Goal: Transaction & Acquisition: Purchase product/service

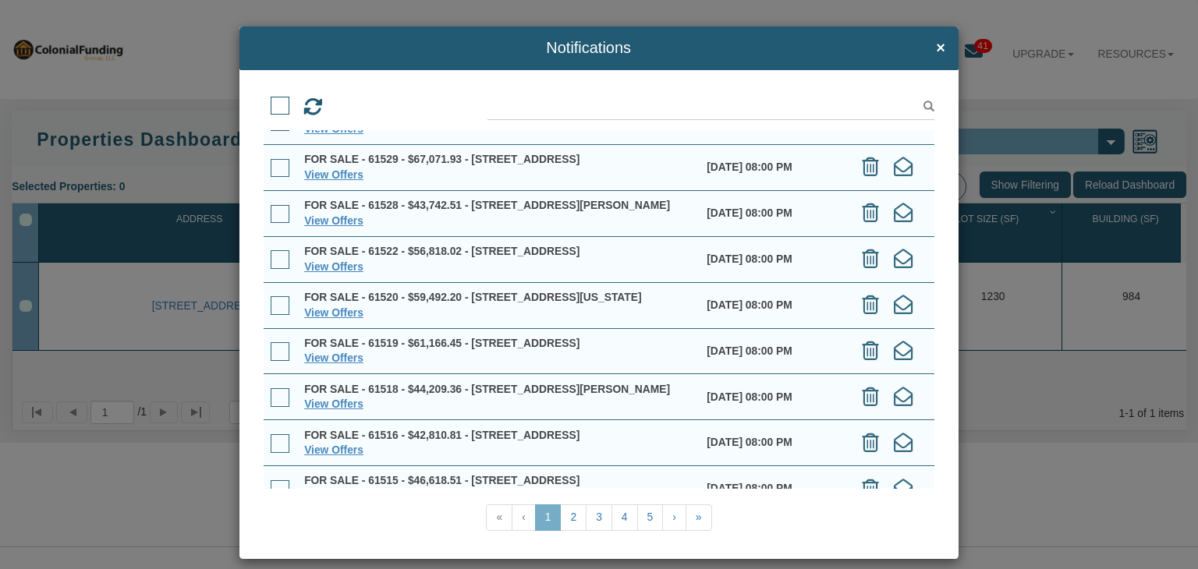
scroll to position [80, 0]
drag, startPoint x: 339, startPoint y: 281, endPoint x: 303, endPoint y: 282, distance: 35.9
click at [304, 225] on link "View Offers" at bounding box center [333, 219] width 59 height 12
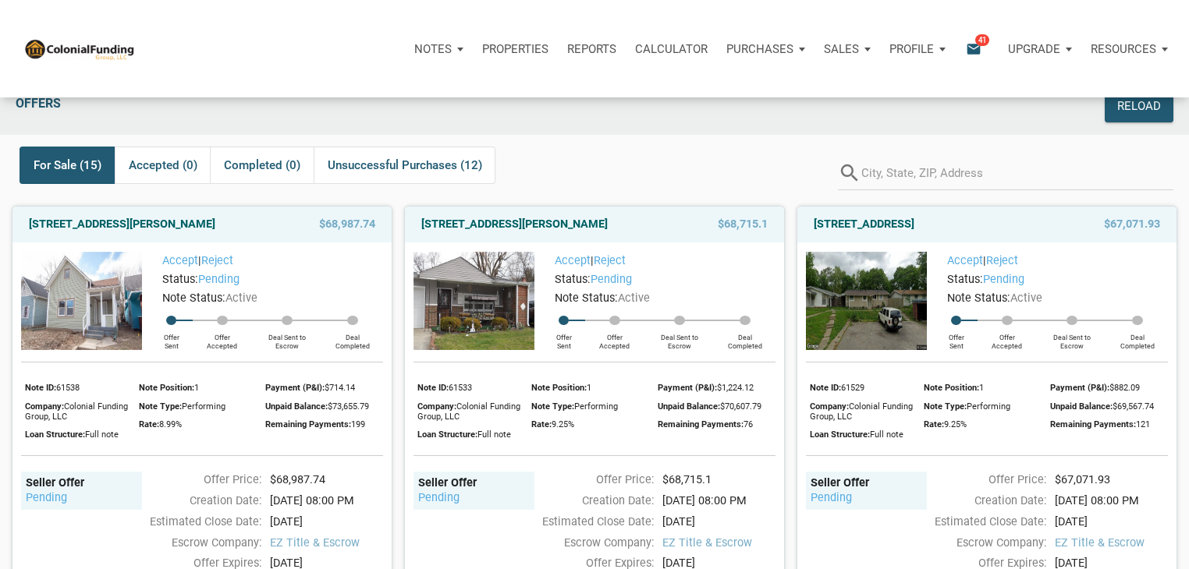
scroll to position [21, 0]
click at [356, 152] on div "Unsuccessful Purchases (12)" at bounding box center [405, 164] width 183 height 37
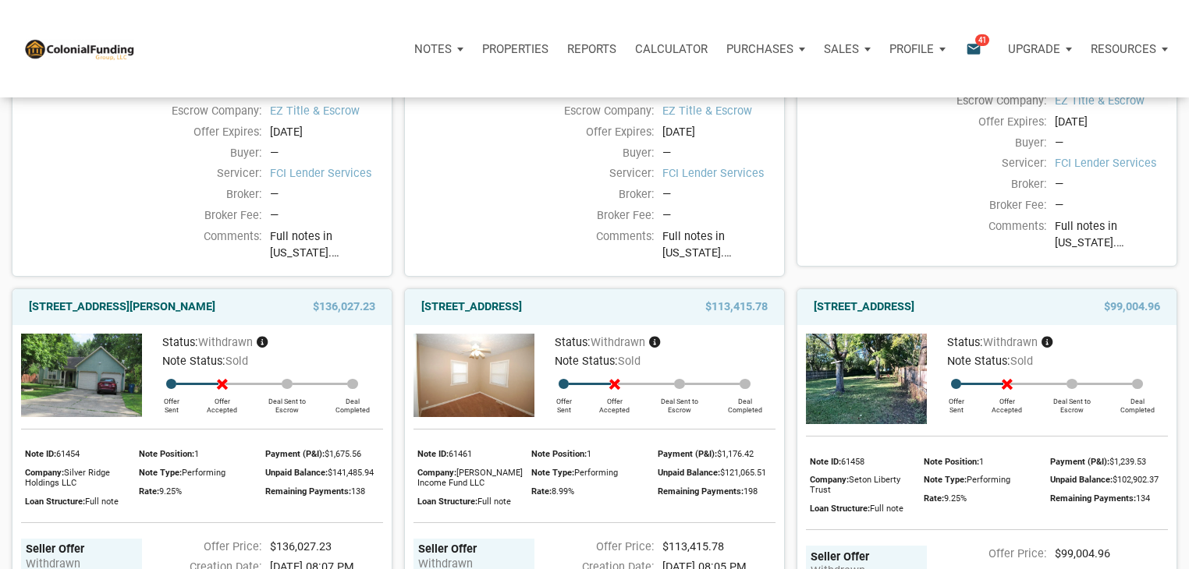
scroll to position [0, 0]
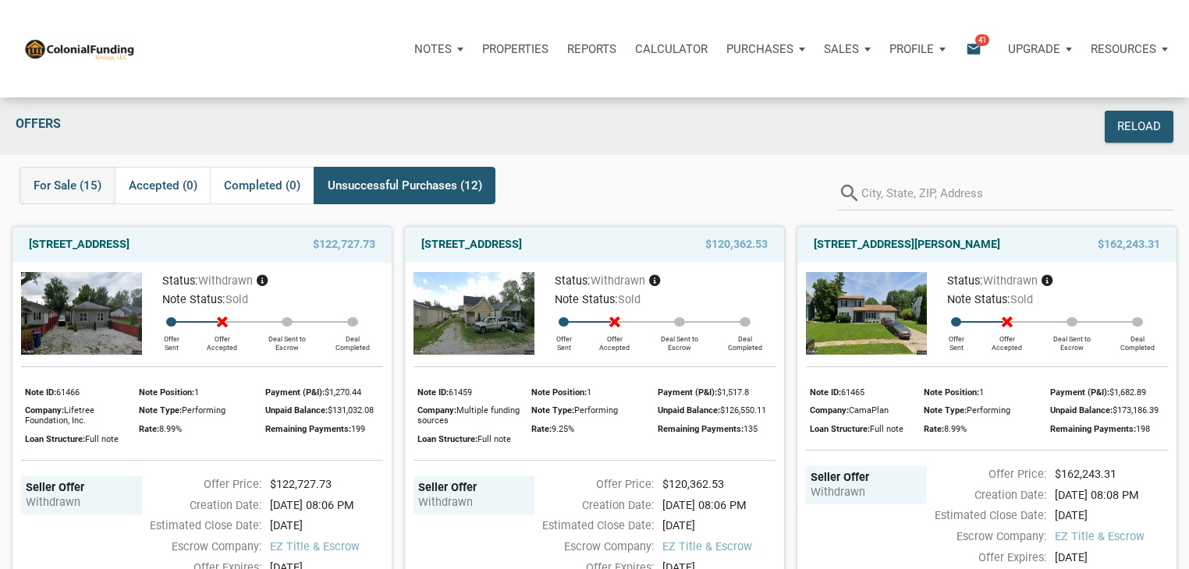
click at [79, 179] on span "For Sale (15)" at bounding box center [68, 185] width 68 height 19
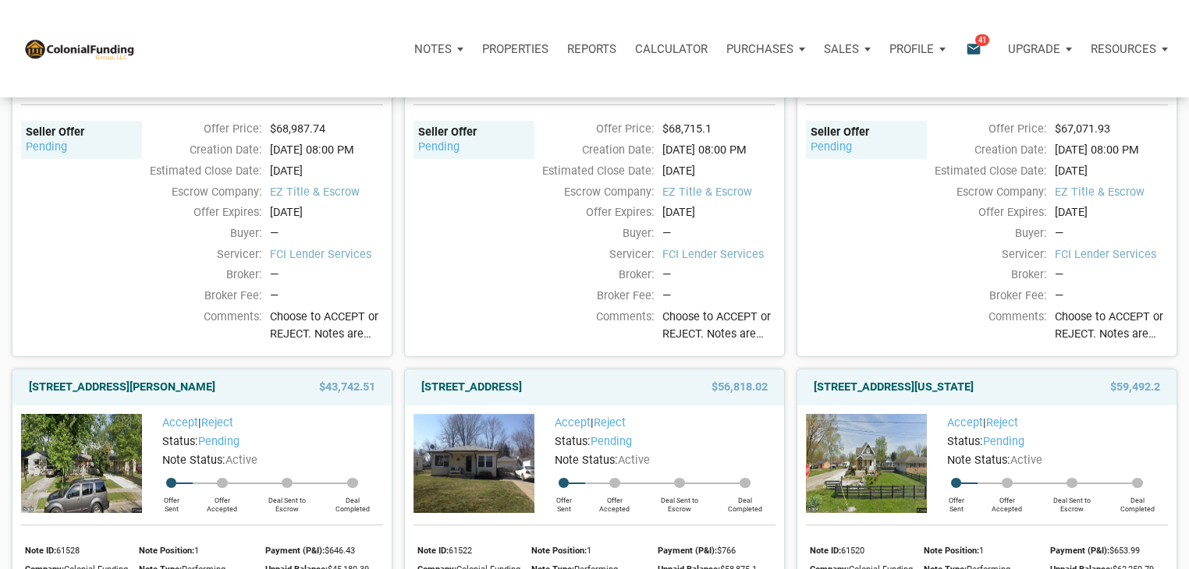
scroll to position [274, 0]
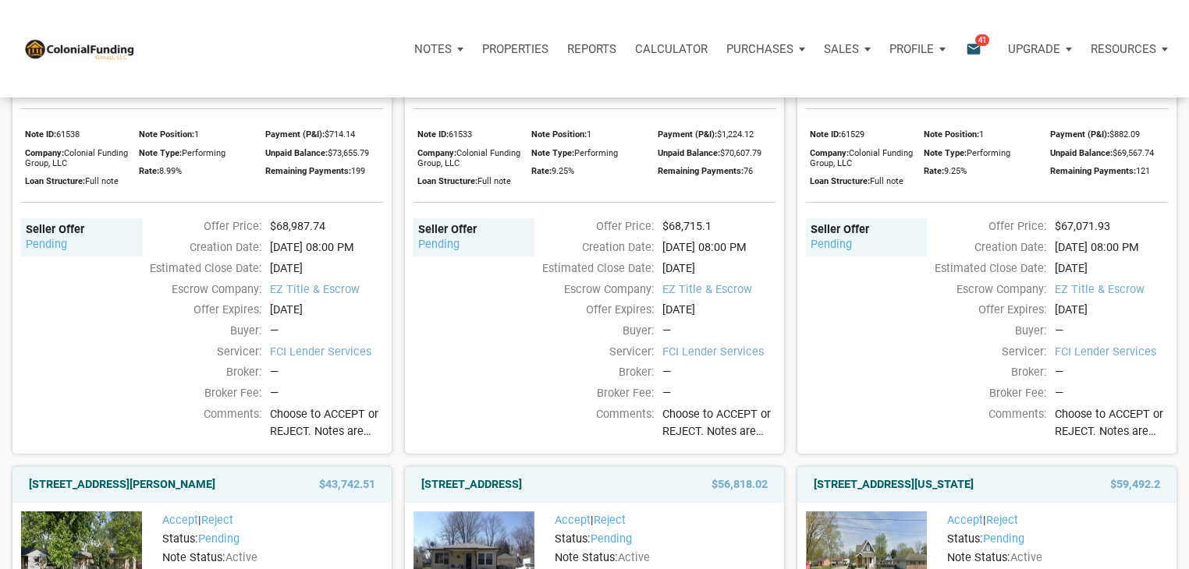
click at [1100, 440] on span "Choose to ACCEPT or REJECT. Notes are available first come, first served. This …" at bounding box center [1111, 423] width 113 height 34
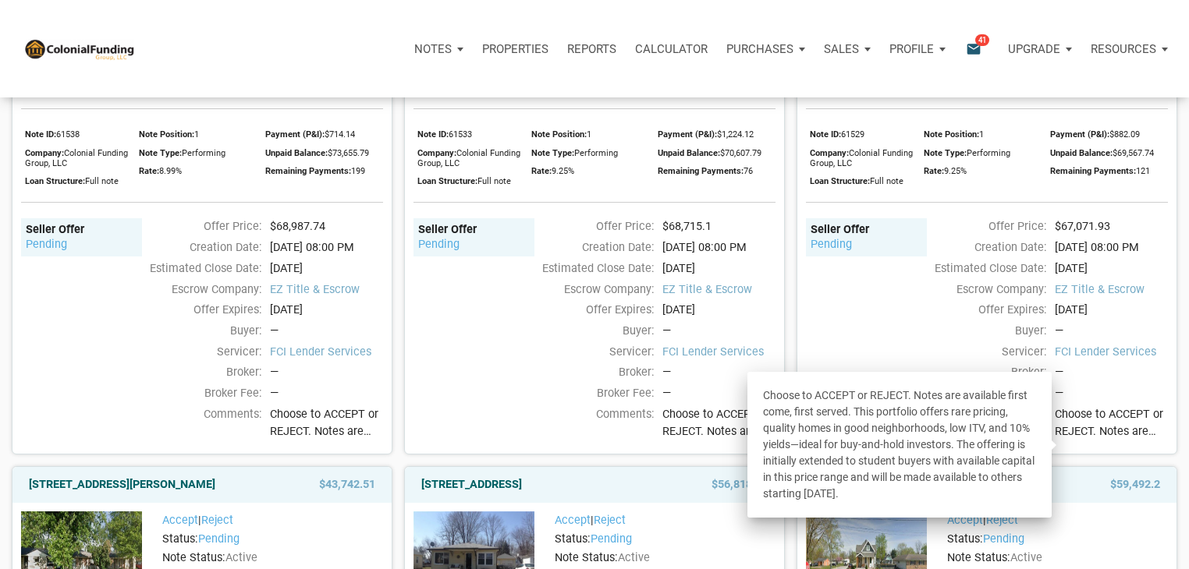
click at [0, 182] on div "1338 Kappes Street, Indianapolis, IN, 46221 $68,987.74 Accept | Reject Status: …" at bounding box center [196, 198] width 392 height 514
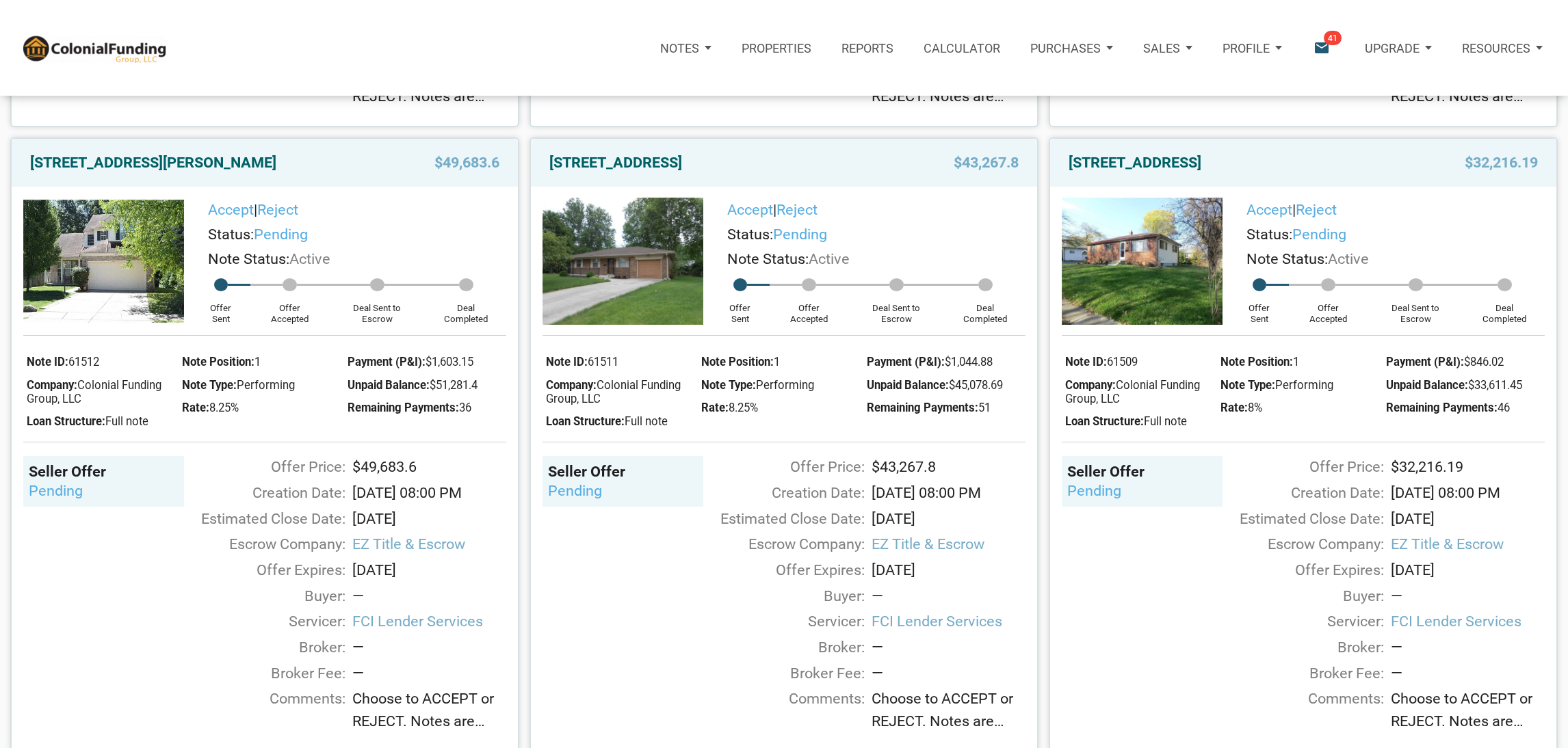
scroll to position [2596, 0]
drag, startPoint x: 196, startPoint y: 210, endPoint x: 174, endPoint y: 223, distance: 25.6
click at [71, 176] on link "[STREET_ADDRESS][PERSON_NAME]" at bounding box center [153, 164] width 246 height 25
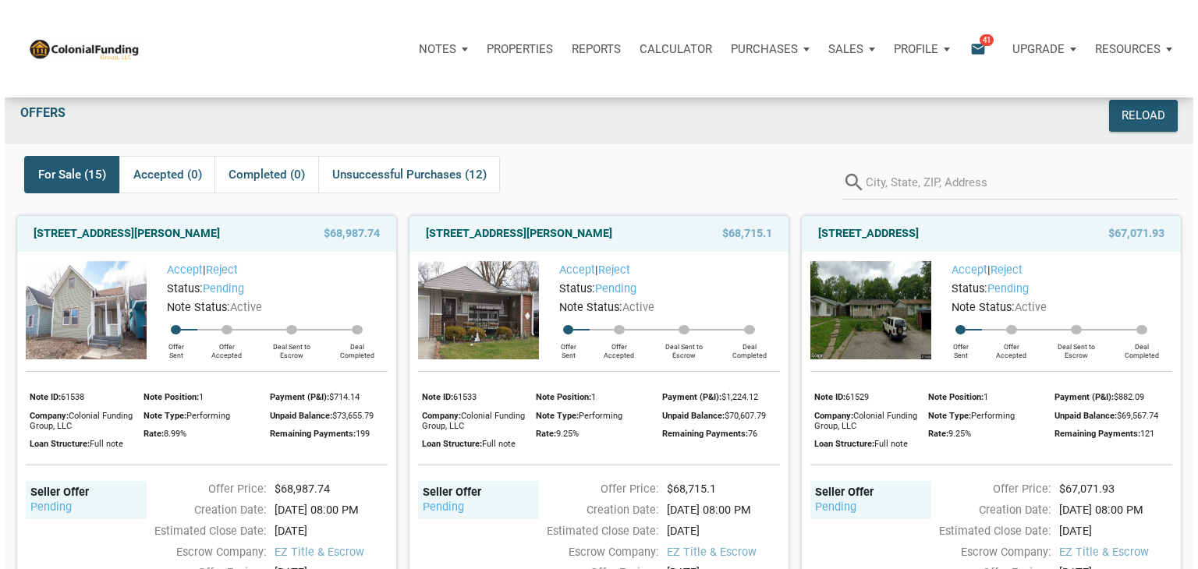
scroll to position [12, 0]
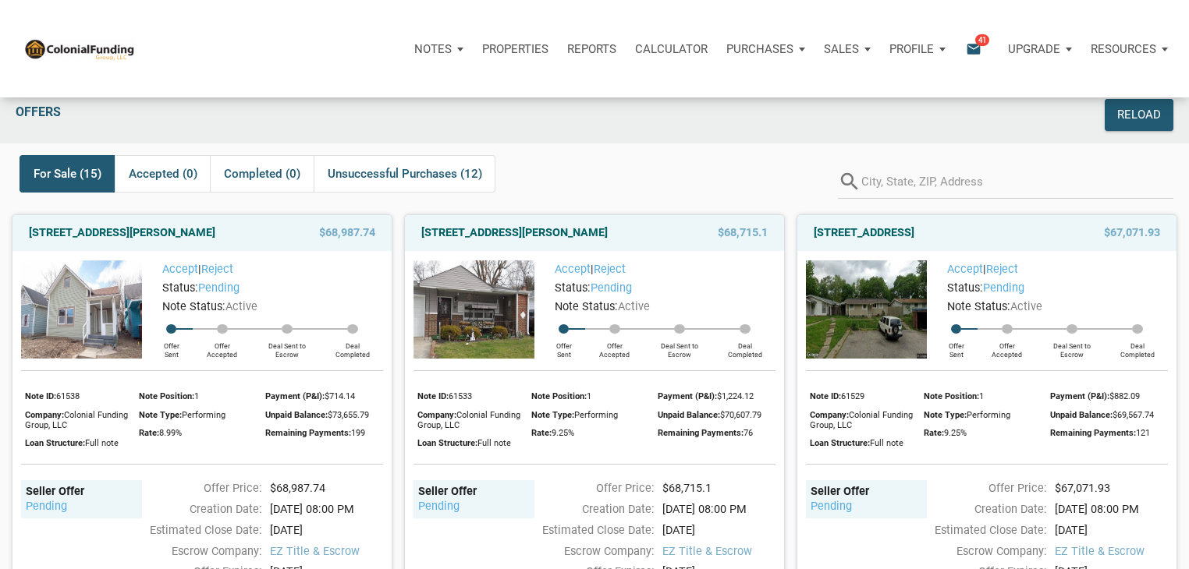
click at [977, 45] on icon "email" at bounding box center [973, 49] width 19 height 18
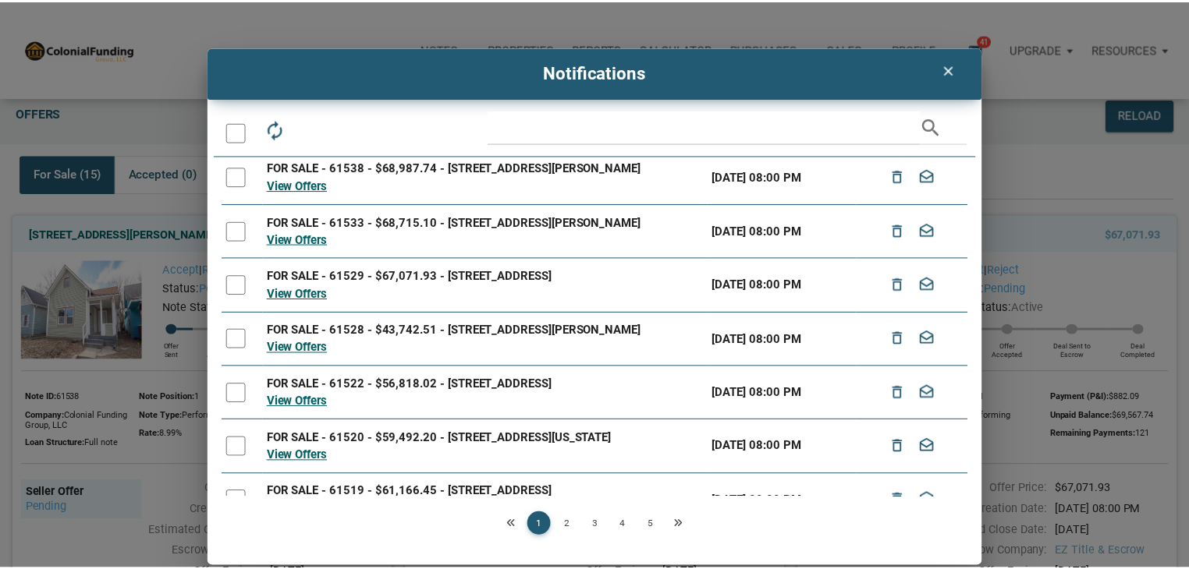
scroll to position [0, 0]
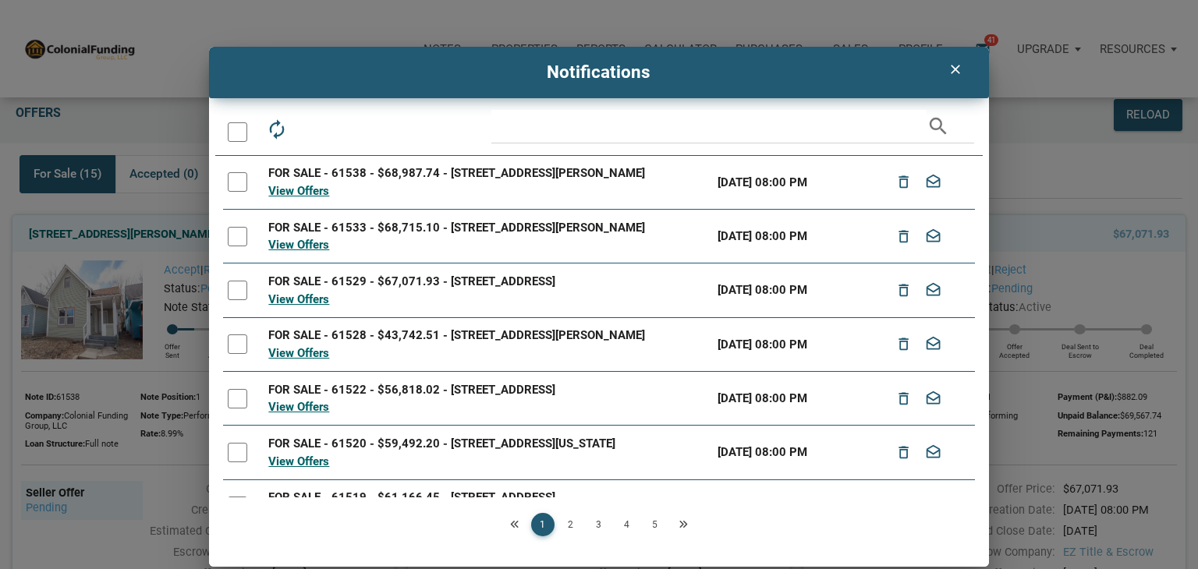
click at [946, 66] on icon "clear" at bounding box center [955, 70] width 19 height 16
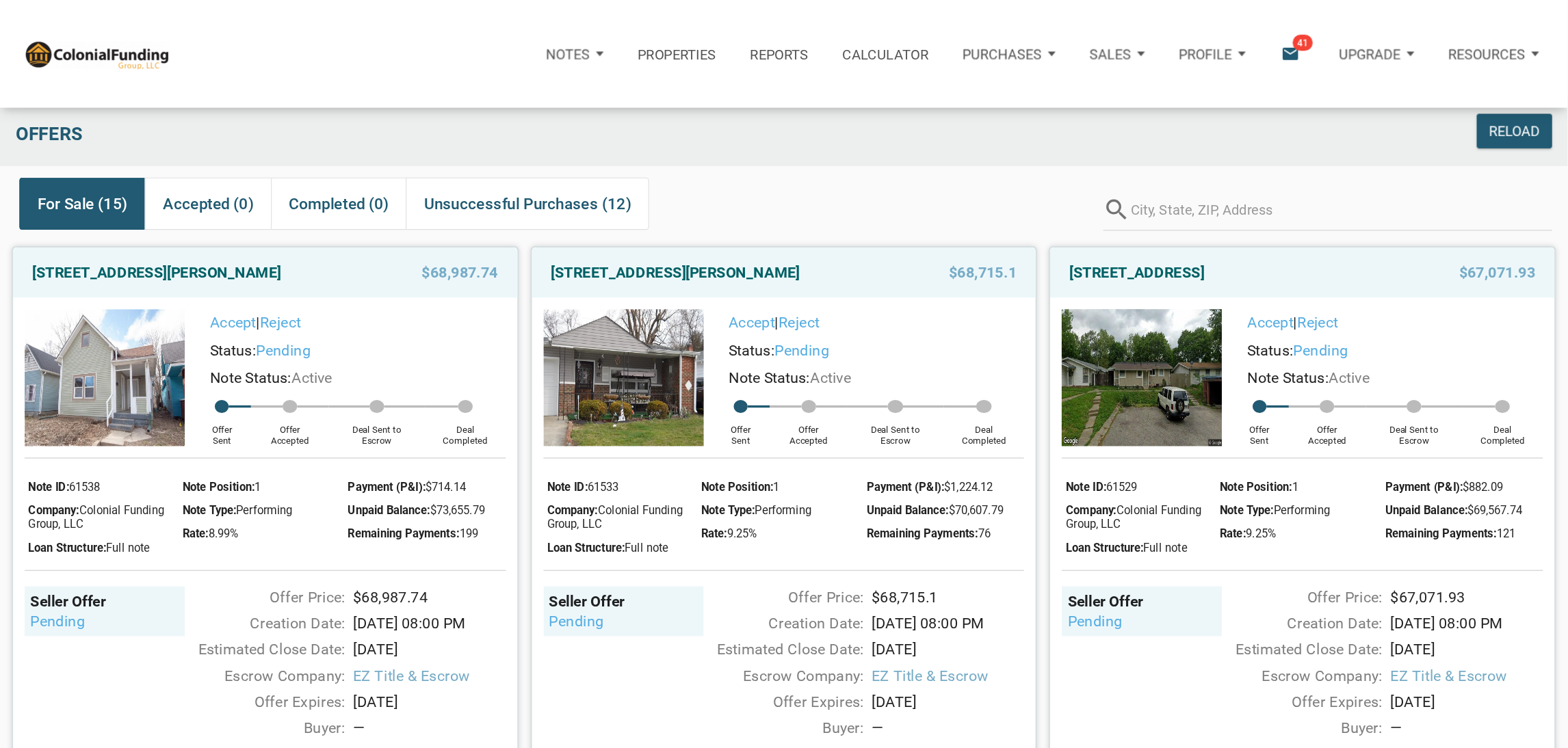
scroll to position [10, 0]
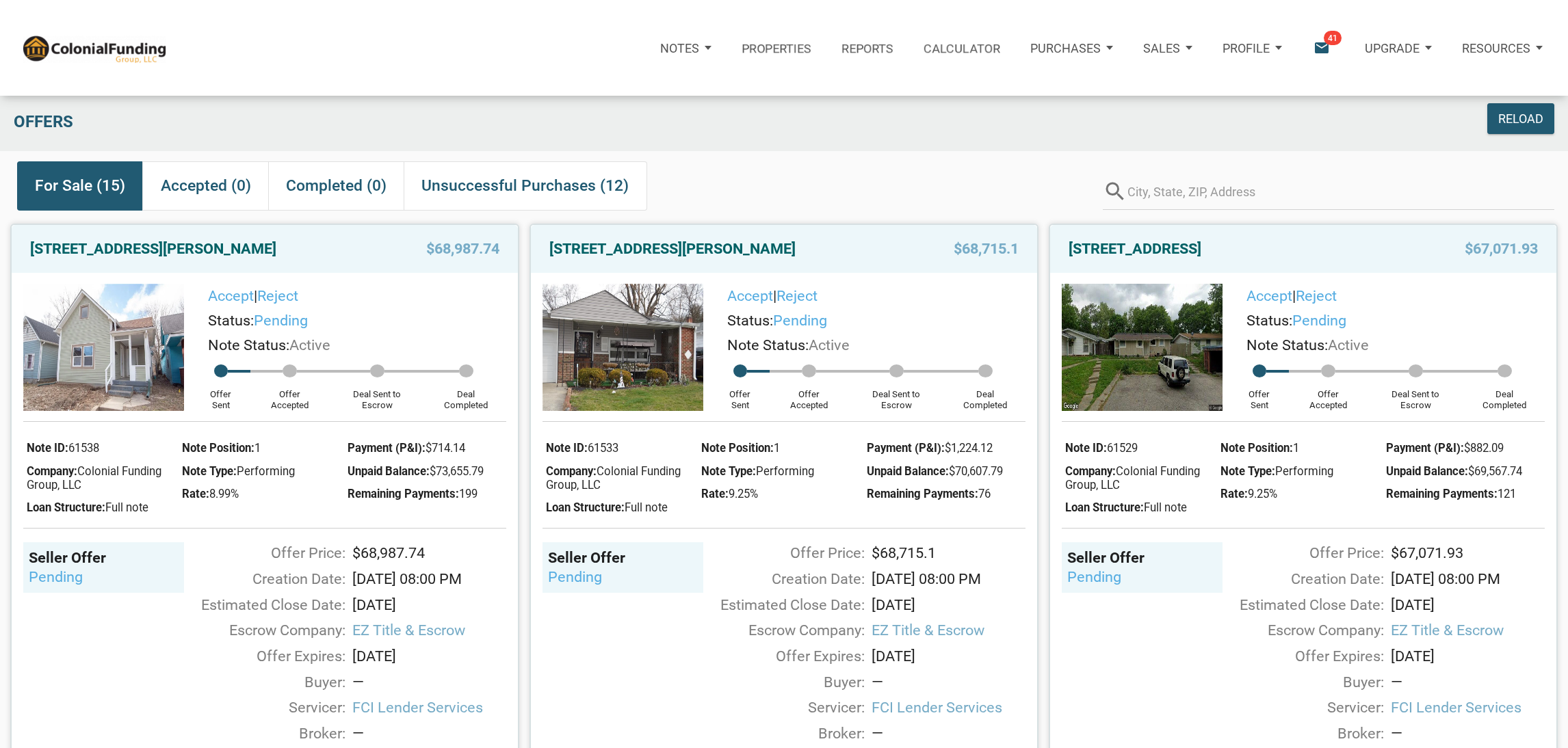
drag, startPoint x: 1046, startPoint y: 0, endPoint x: 994, endPoint y: 185, distance: 192.2
click at [994, 185] on div "For Sale (15) Accepted (0) Completed (0) Unsuccessful Purchases (12)" at bounding box center [553, 185] width 1072 height 48
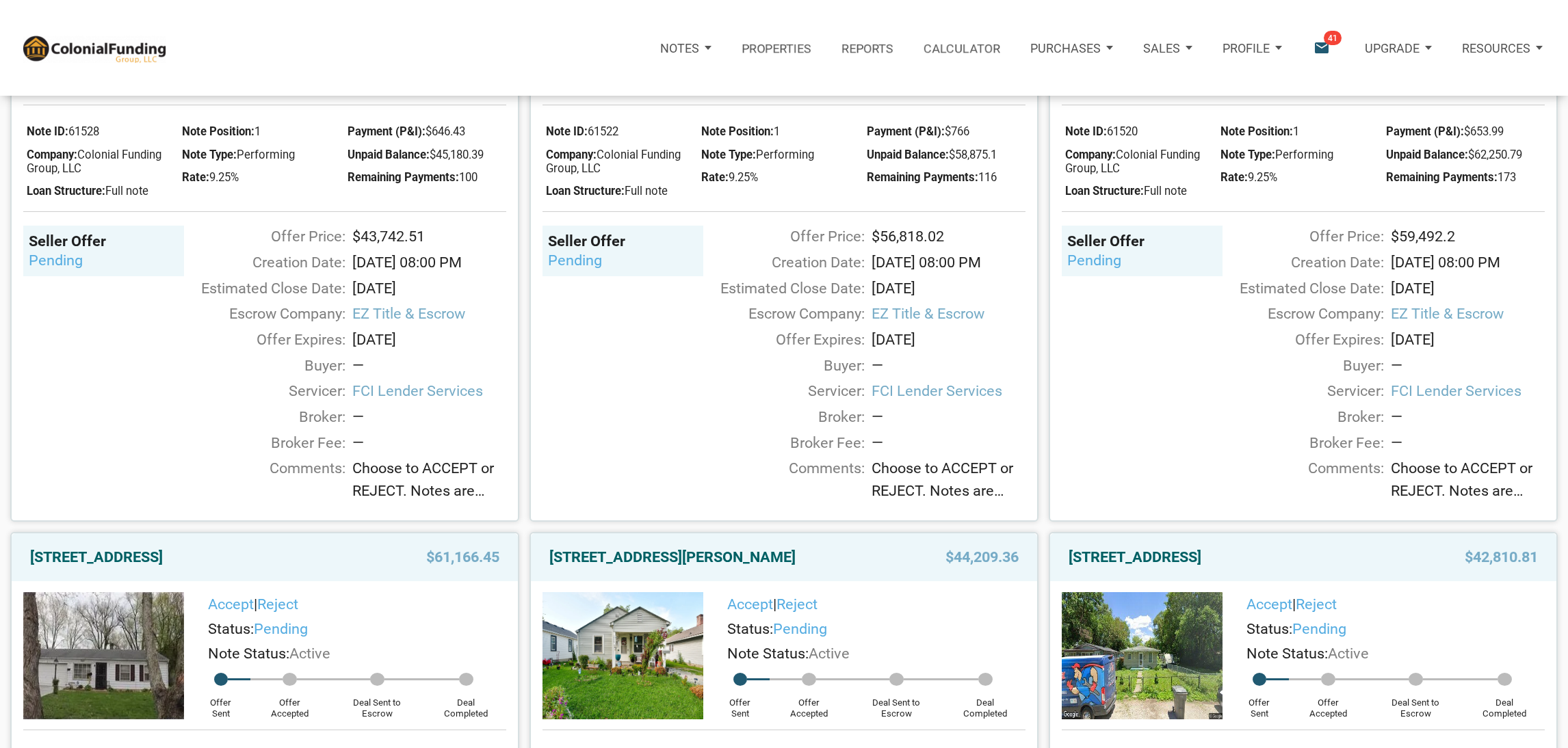
scroll to position [0, 0]
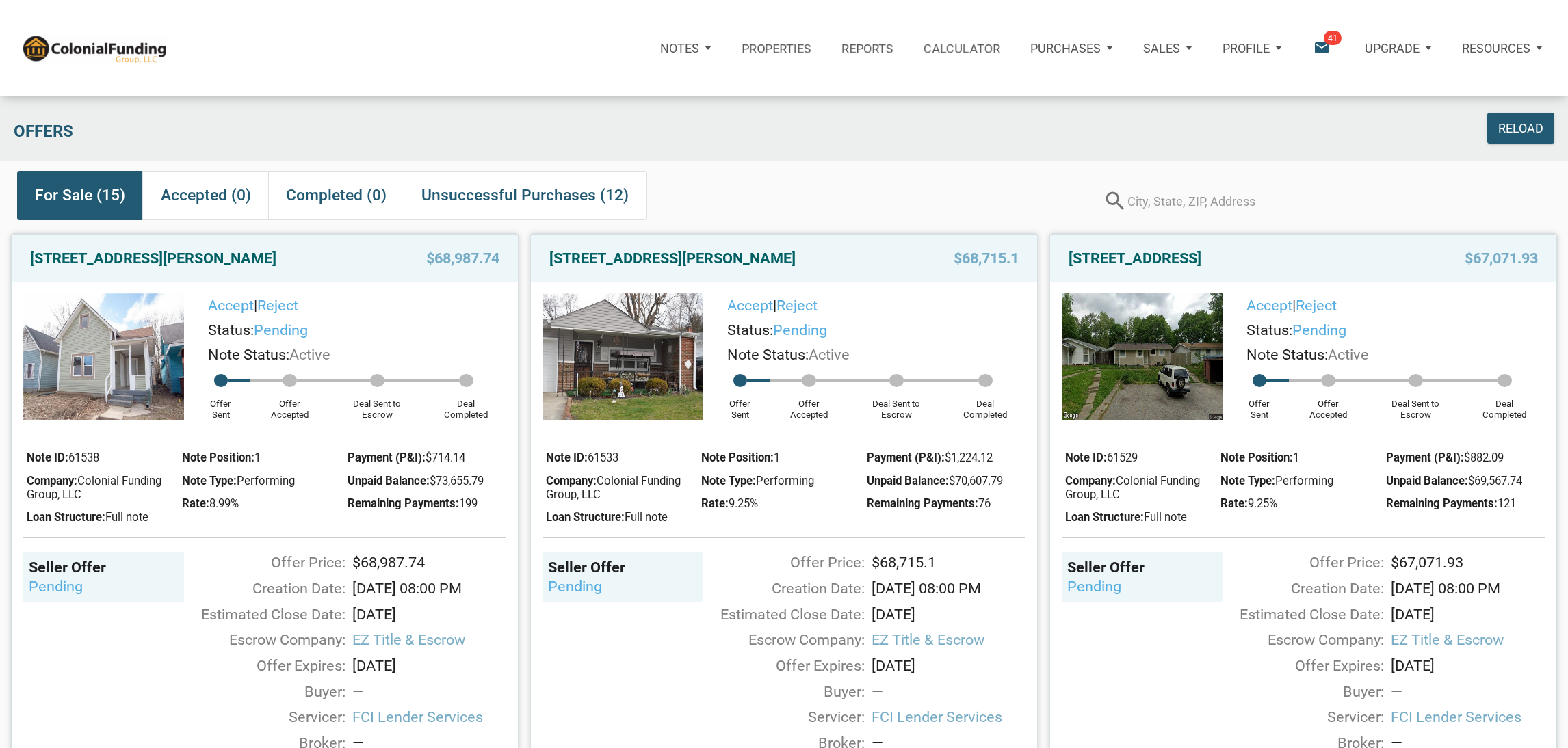
drag, startPoint x: 0, startPoint y: 289, endPoint x: 1, endPoint y: 353, distance: 64.0
click at [1, 353] on div "1338 Kappes Street, Indianapolis, IN, 46221 $68,987.74 Accept | Reject Status: …" at bounding box center [260, 535] width 519 height 625
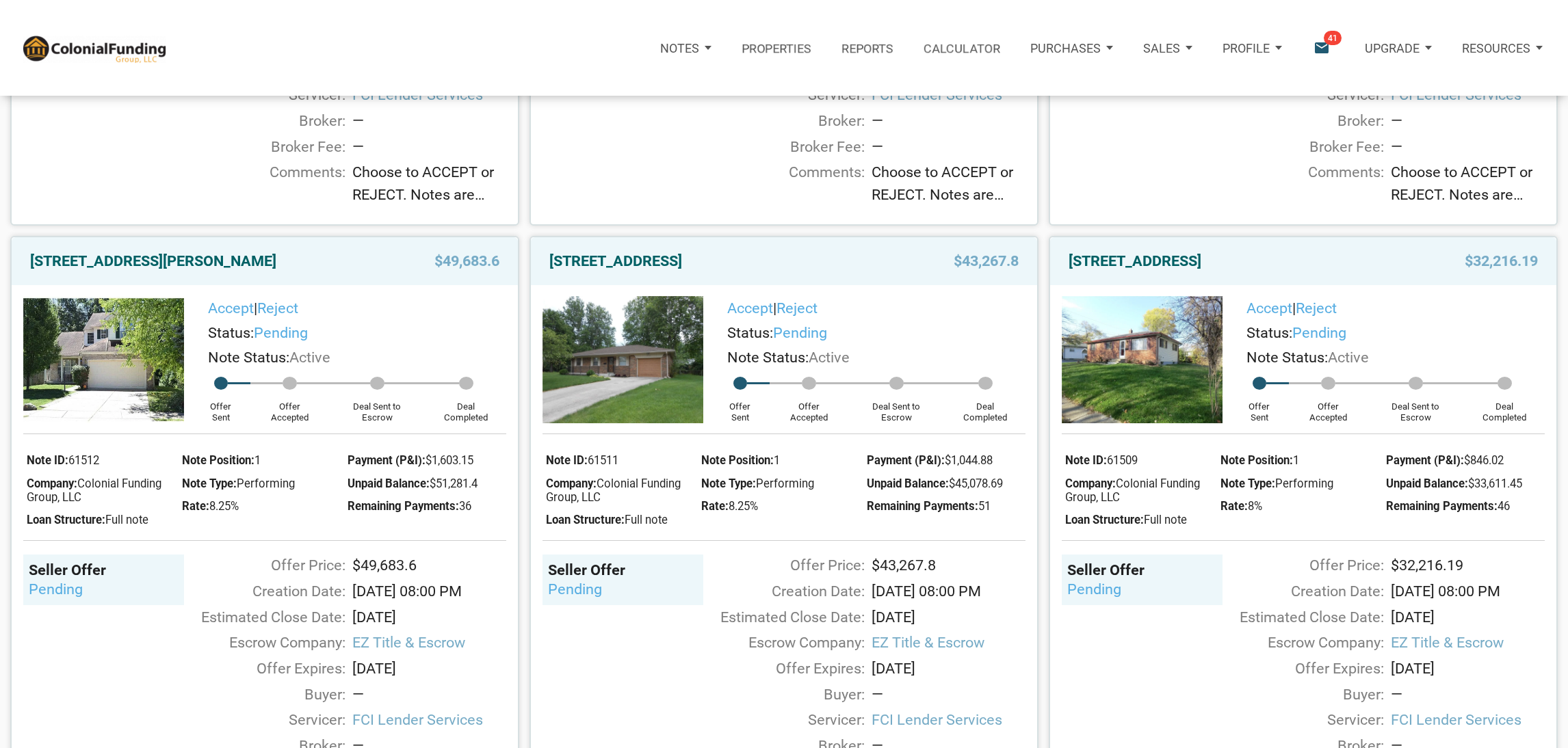
scroll to position [2497, 0]
drag, startPoint x: 25, startPoint y: 318, endPoint x: 109, endPoint y: 342, distance: 87.4
click at [109, 275] on div "[STREET_ADDRESS][PERSON_NAME]" at bounding box center [193, 263] width 339 height 25
copy link "[STREET_ADDRESS][PERSON_NAME]"
click at [0, 480] on div "702 Pioneer Woods Drive, Indianapolis, IN, 46224 $49,683.6 Accept | Reject Stat…" at bounding box center [260, 539] width 519 height 625
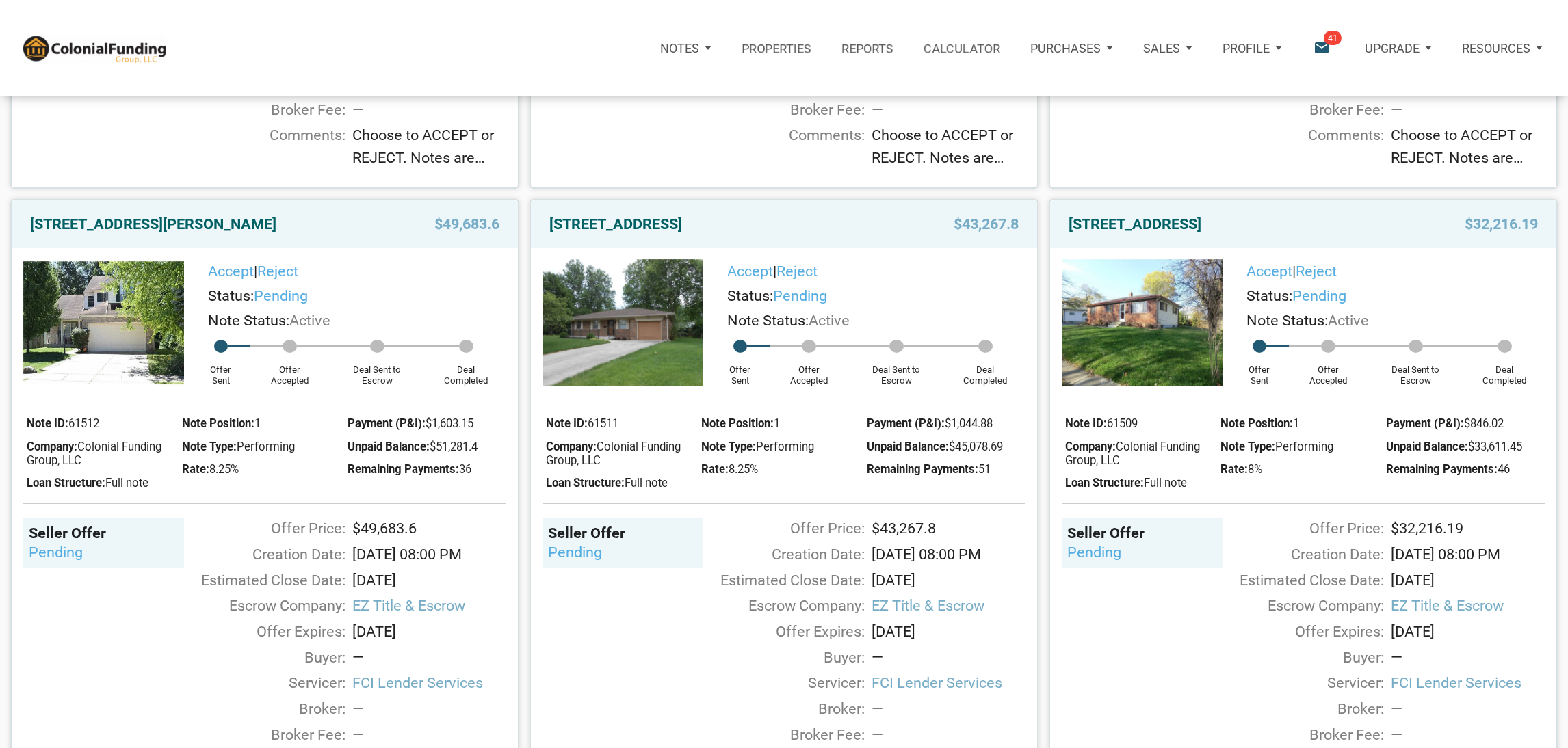
scroll to position [2543, 0]
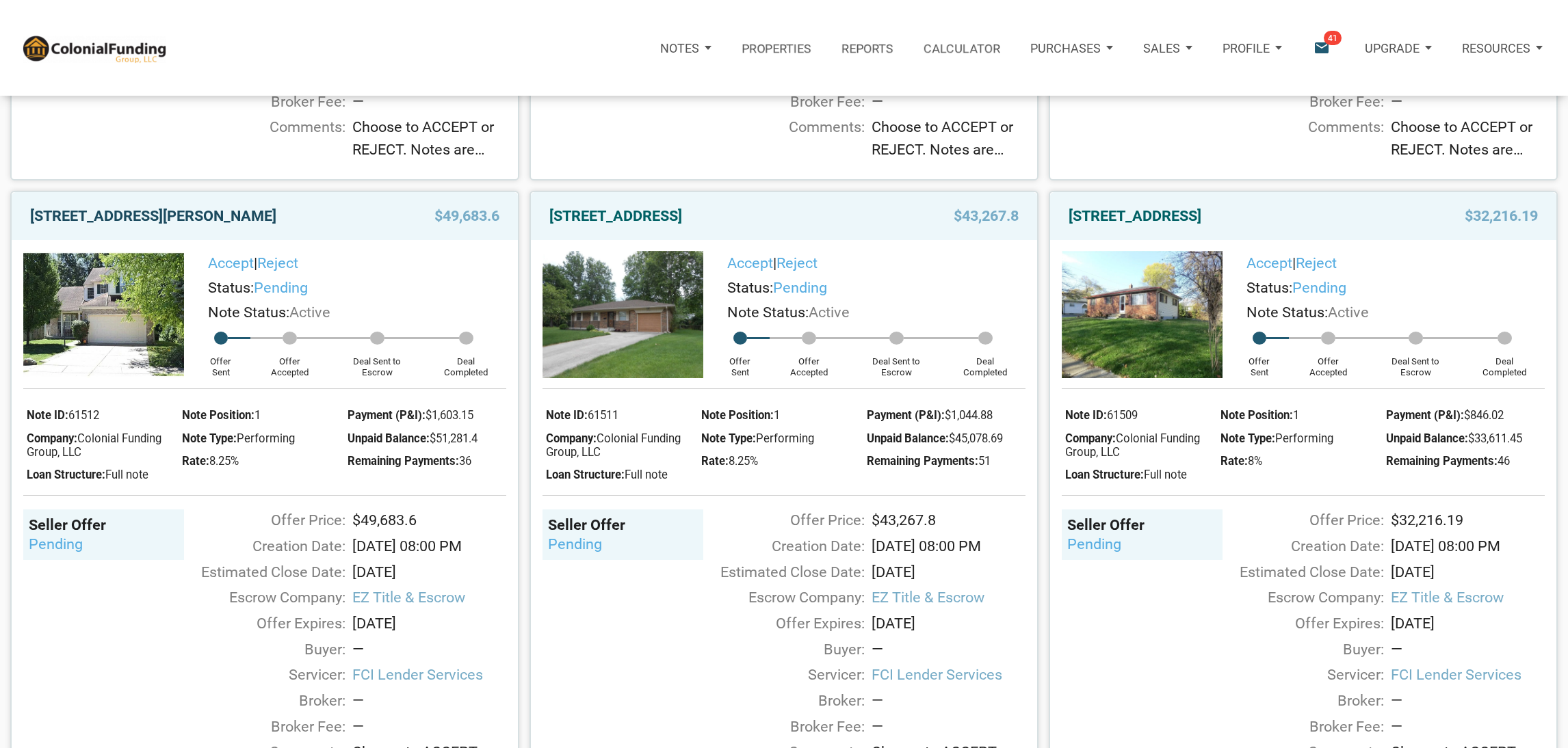
drag, startPoint x: 191, startPoint y: 277, endPoint x: 185, endPoint y: 272, distance: 7.8
click at [185, 229] on link "[STREET_ADDRESS][PERSON_NAME]" at bounding box center [153, 216] width 246 height 25
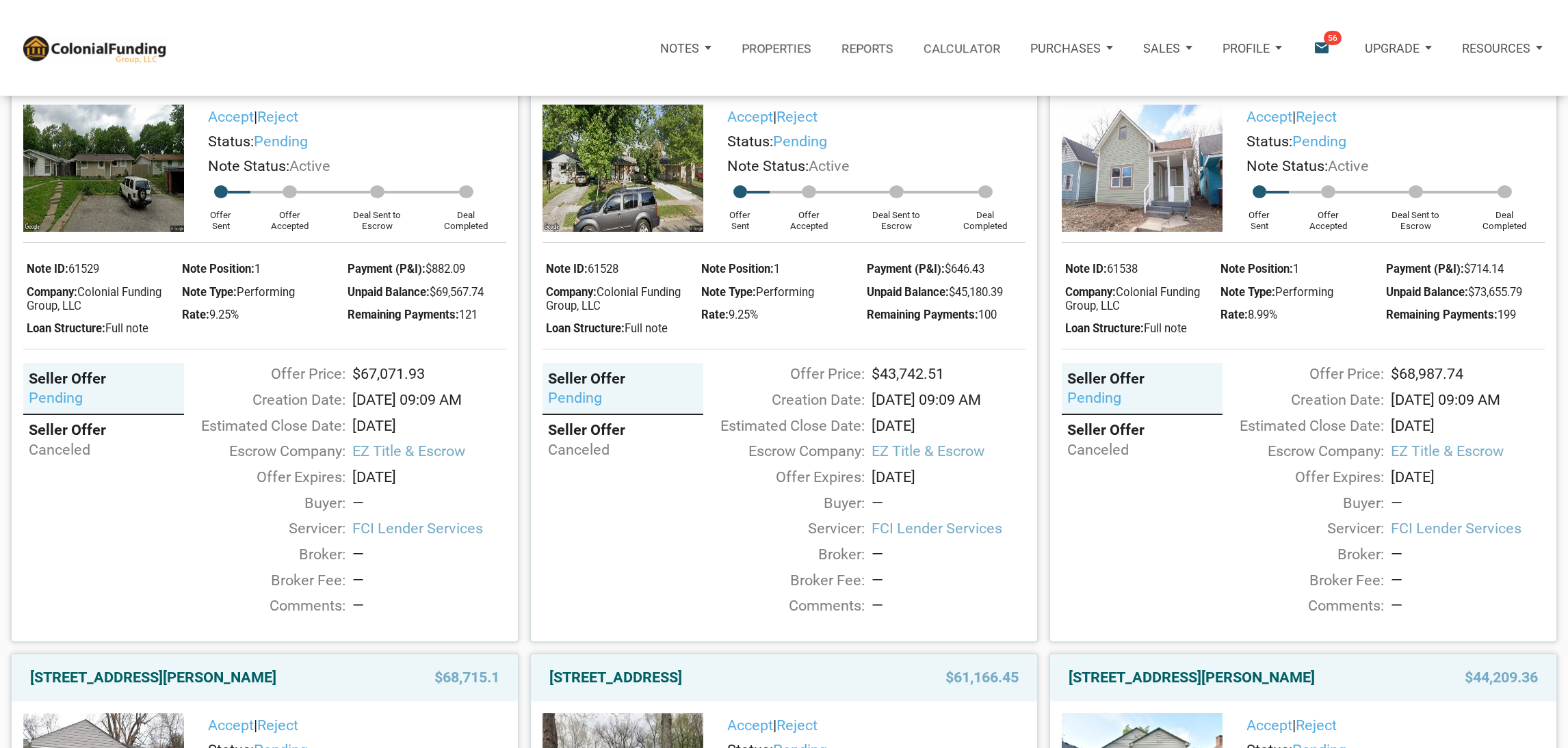
scroll to position [0, 0]
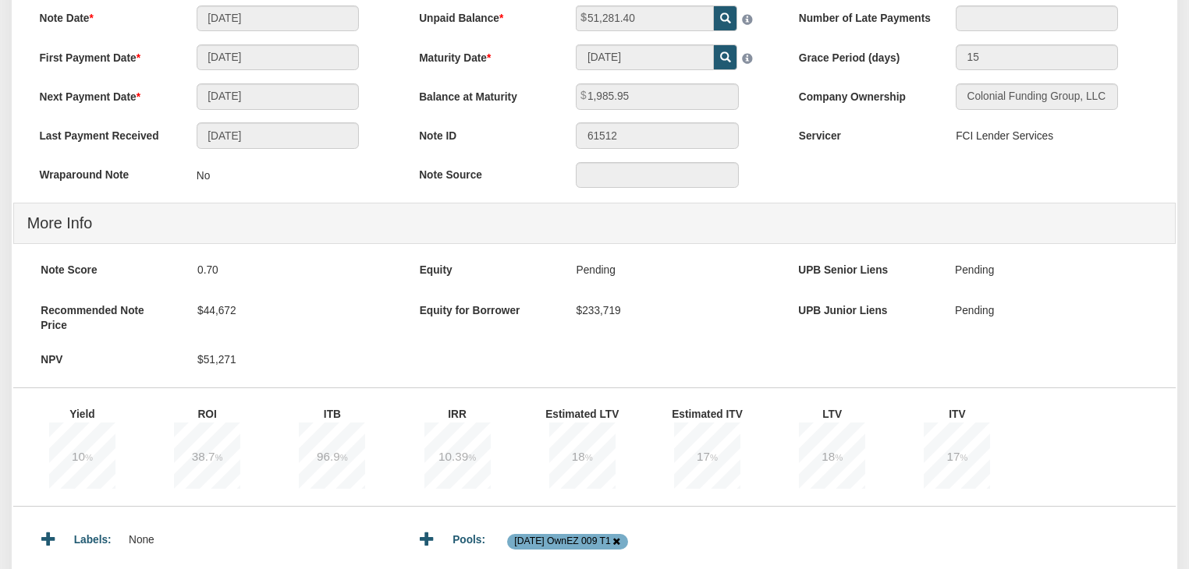
scroll to position [427, 0]
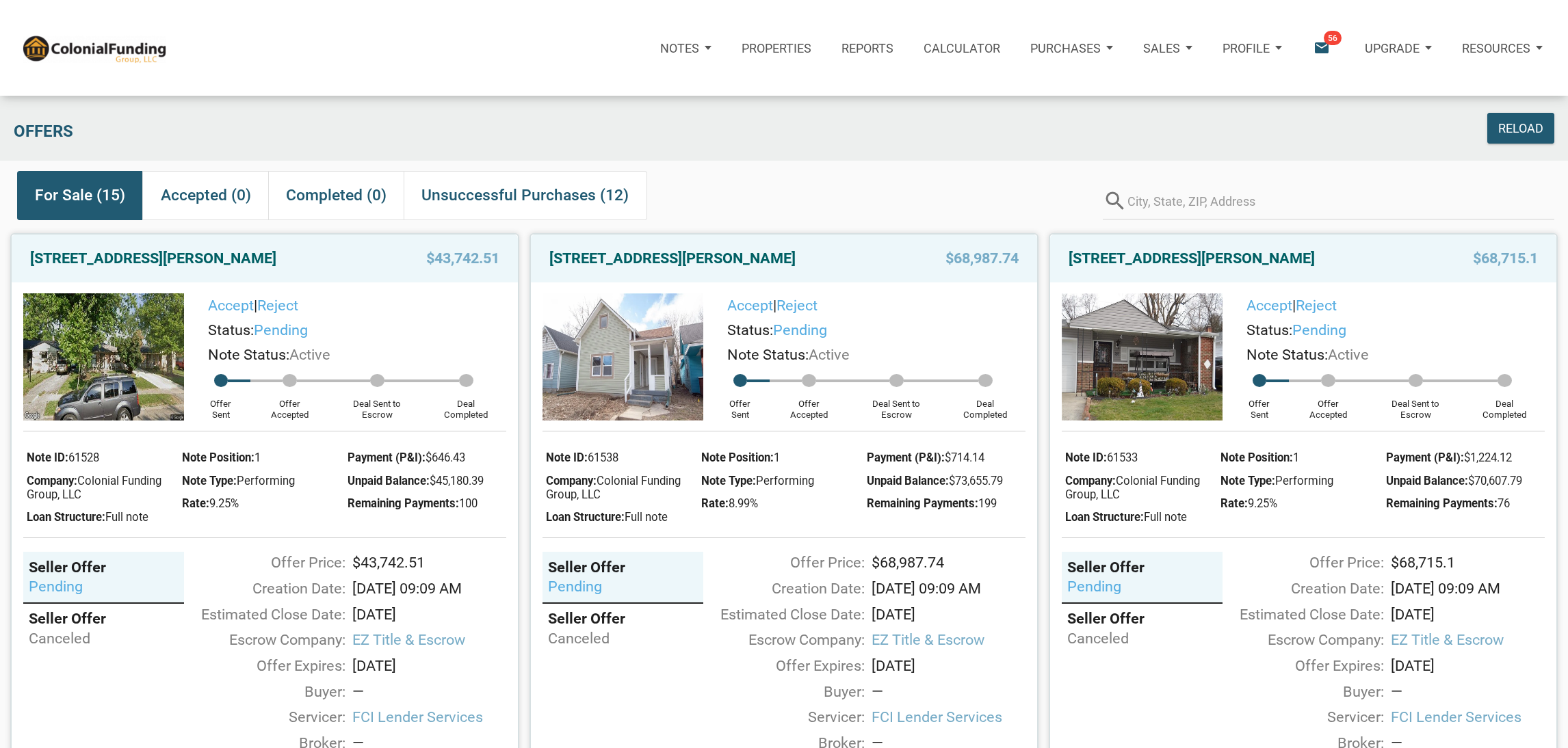
click at [1327, 45] on span "56" at bounding box center [1332, 38] width 18 height 14
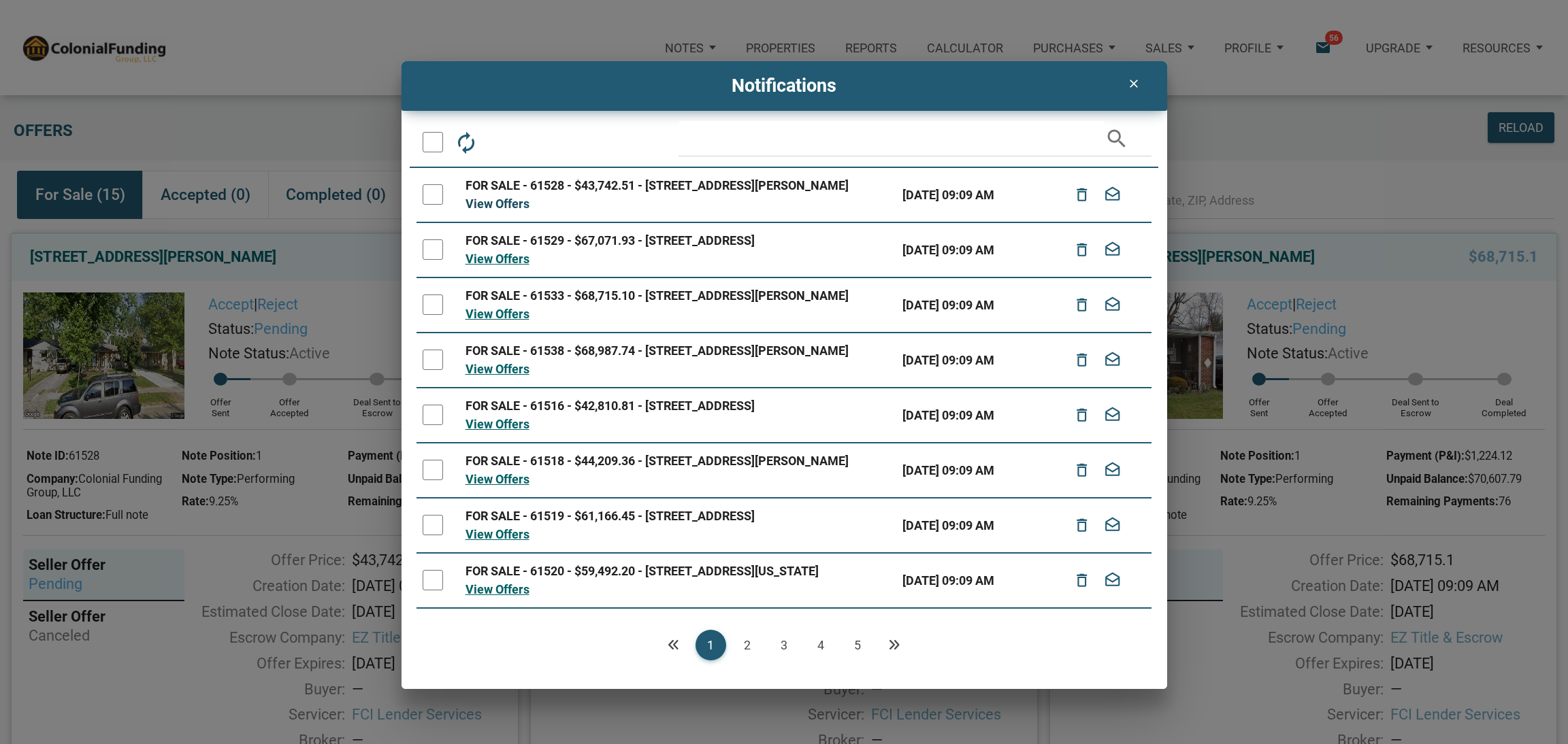
click at [507, 211] on link "View Offers" at bounding box center [497, 203] width 64 height 14
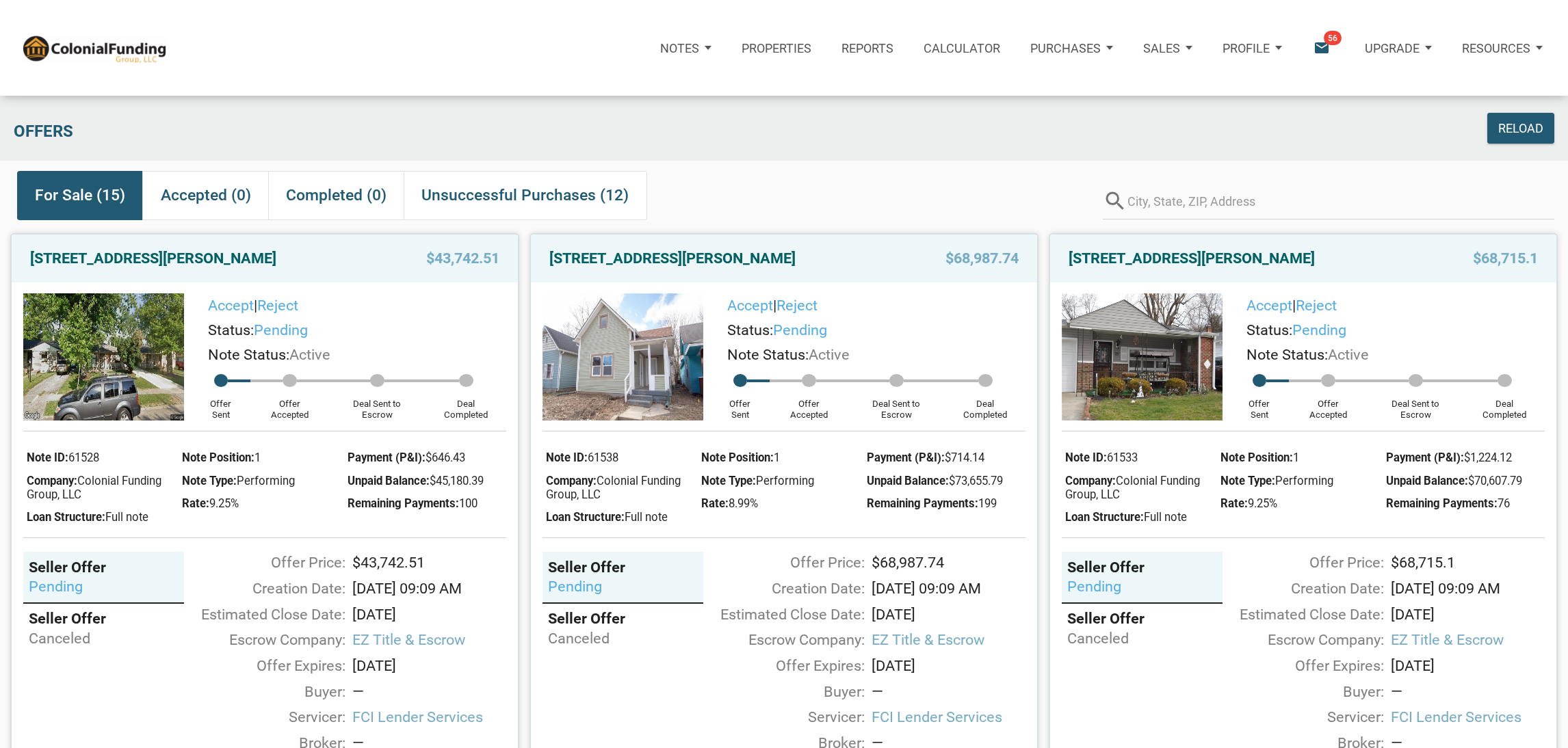
click at [1317, 52] on icon "email" at bounding box center [1321, 47] width 18 height 18
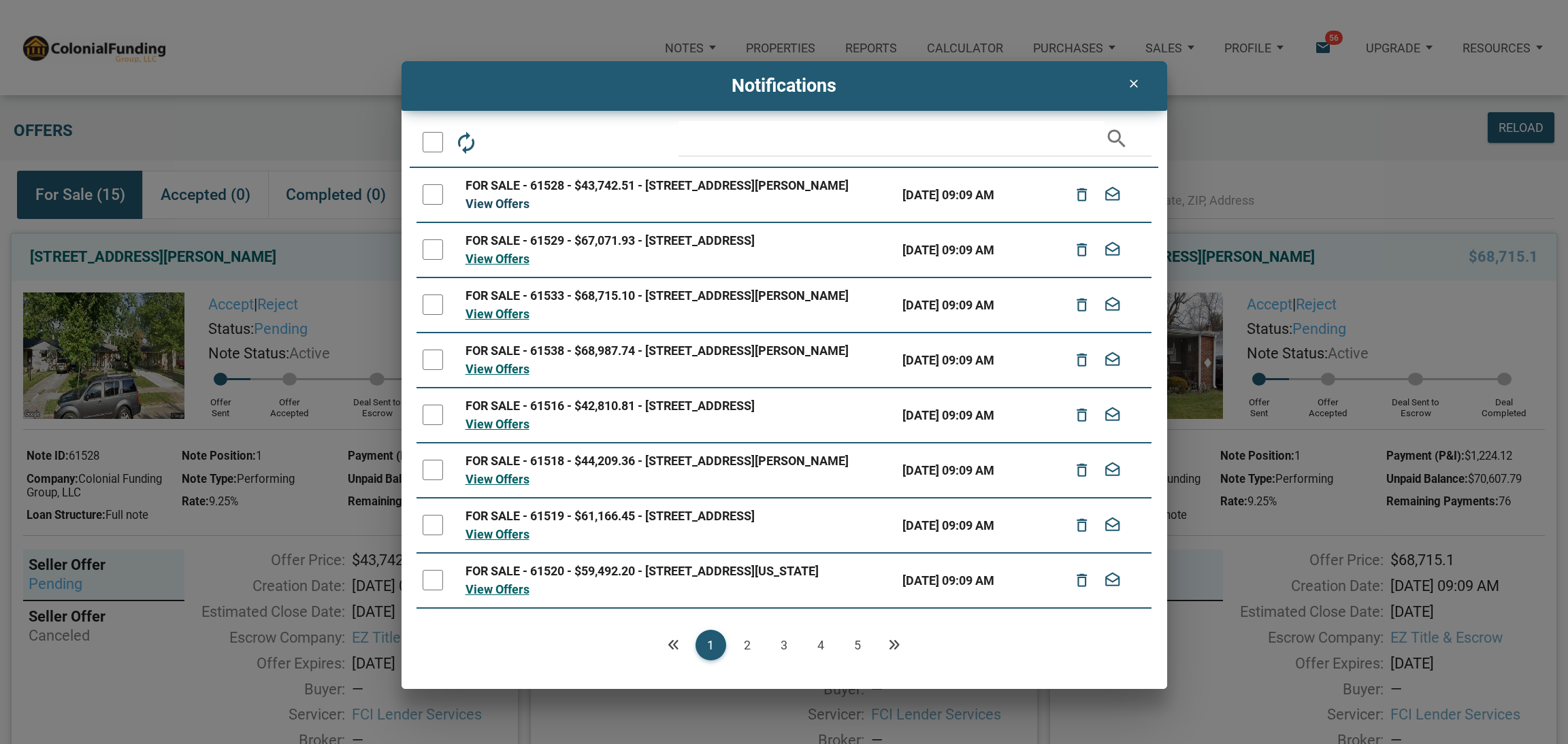
click at [510, 211] on link "View Offers" at bounding box center [497, 203] width 64 height 14
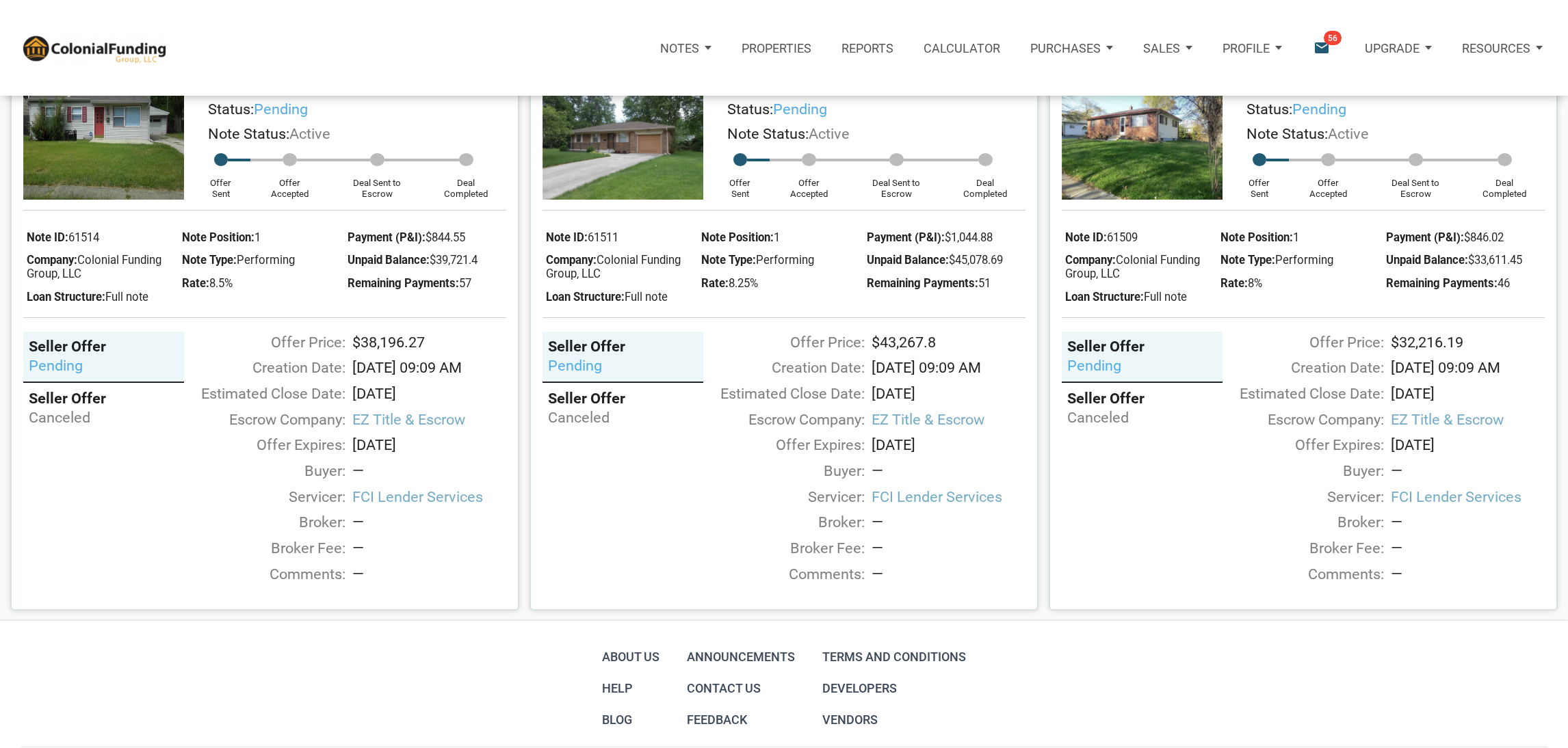
scroll to position [2649, 0]
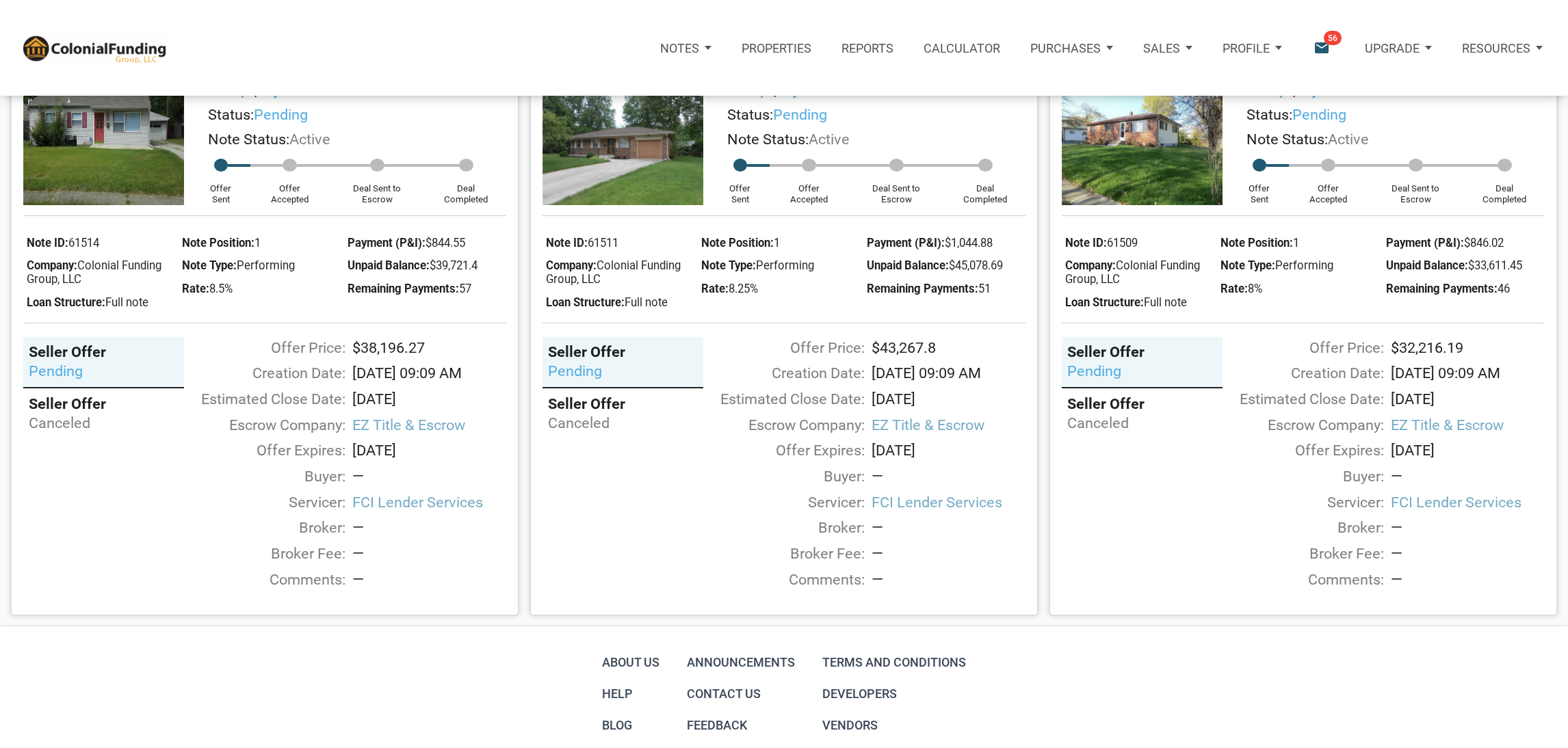
click at [563, 433] on div "canceled" at bounding box center [623, 424] width 150 height 19
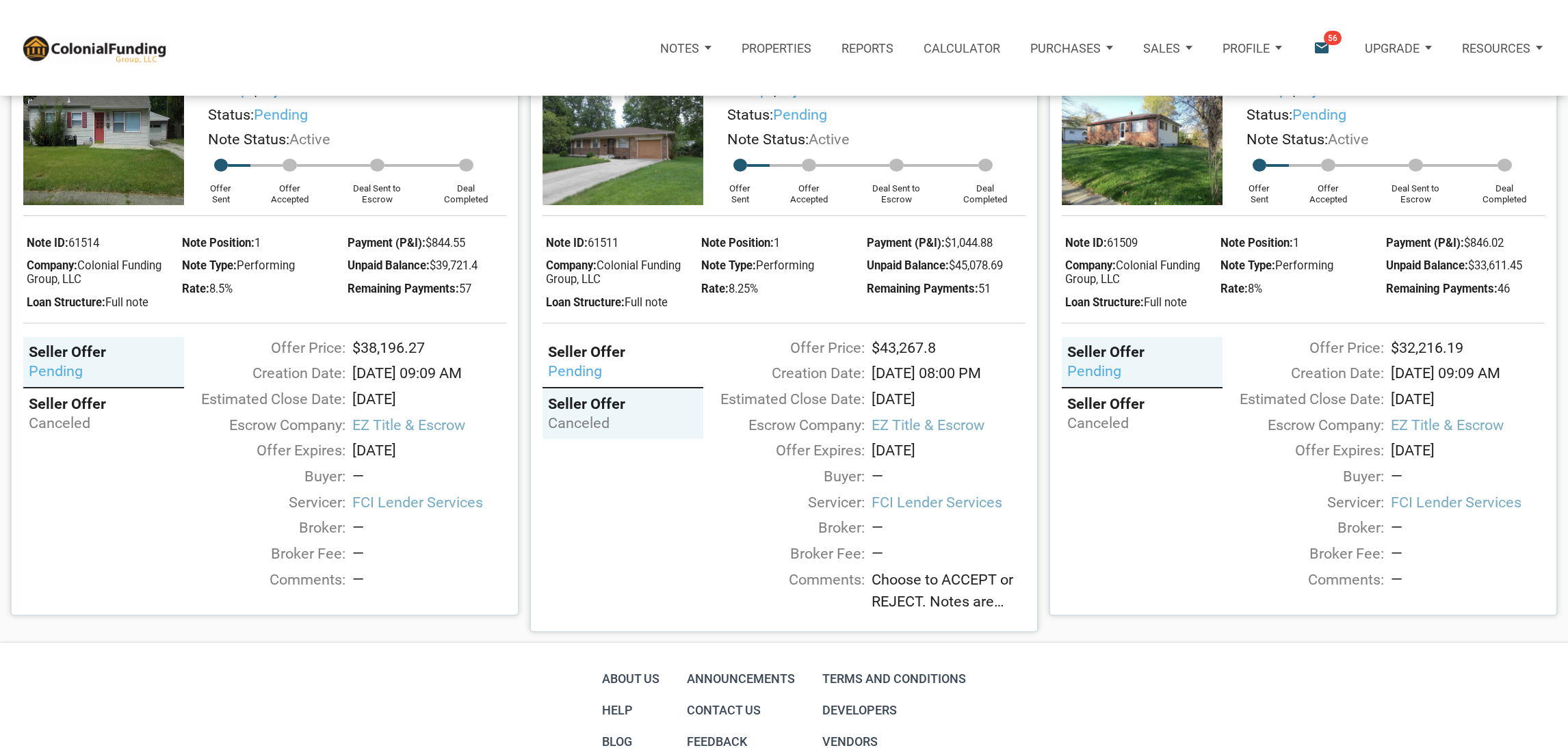
click at [624, 381] on div "pending" at bounding box center [623, 372] width 150 height 19
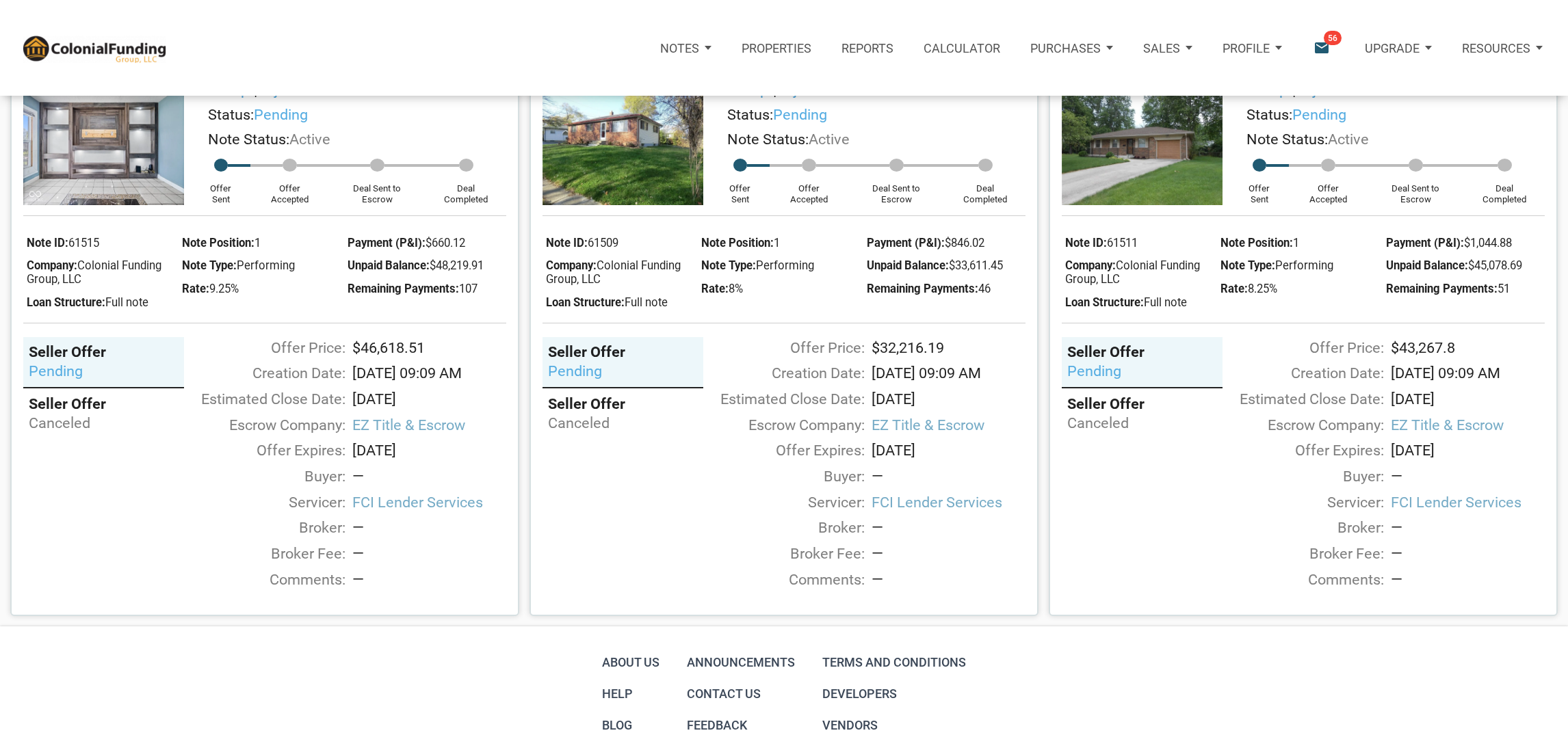
click at [609, 414] on div "Seller Offer" at bounding box center [623, 404] width 150 height 19
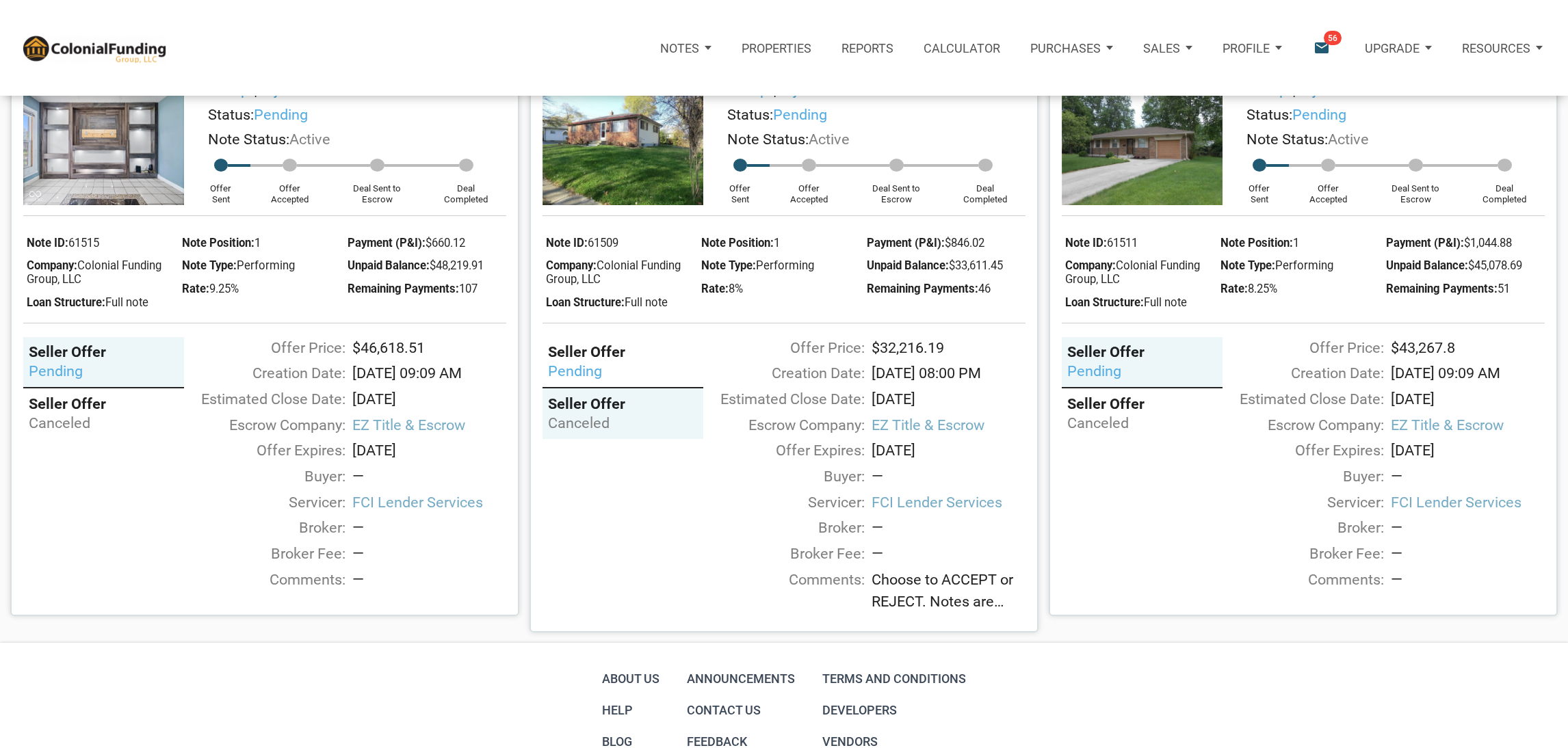
click at [650, 362] on div "Seller Offer" at bounding box center [623, 353] width 150 height 19
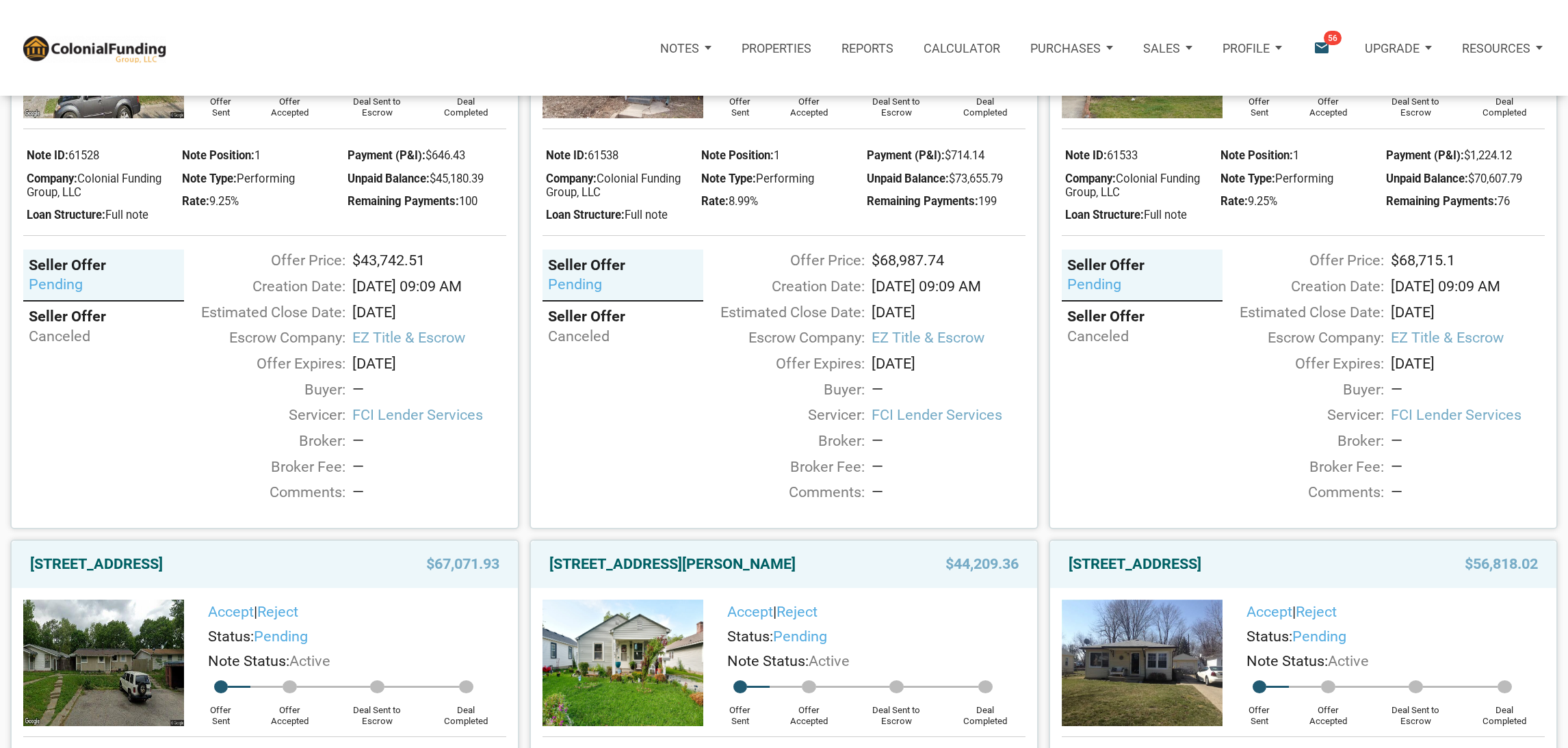
scroll to position [0, 0]
